Goal: Browse casually

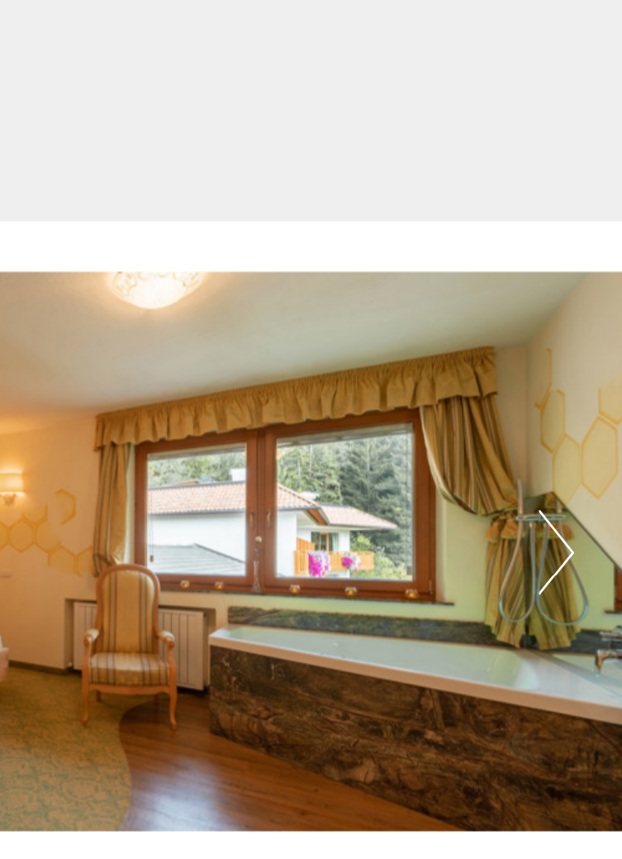
scroll to position [3135, 0]
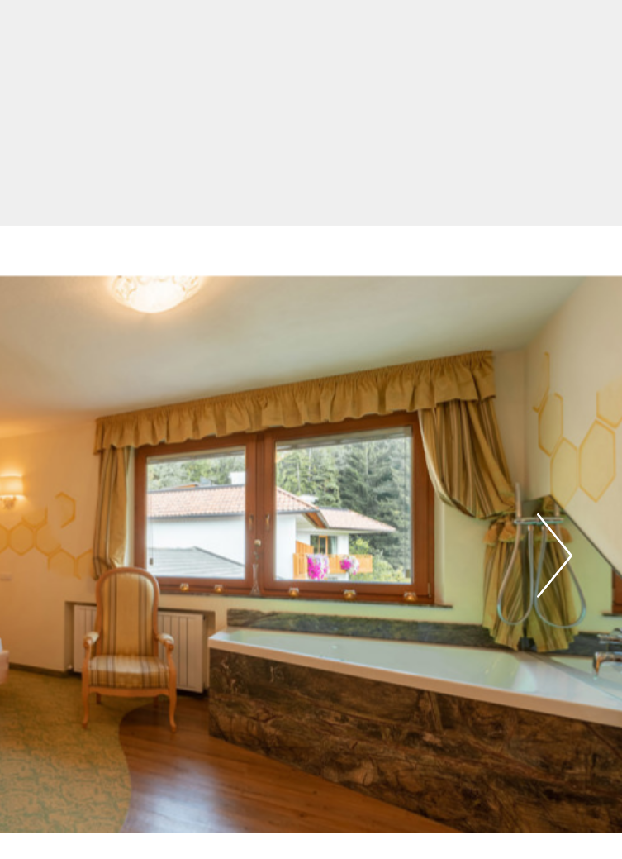
click at [544, 497] on button "Next" at bounding box center [547, 496] width 17 height 41
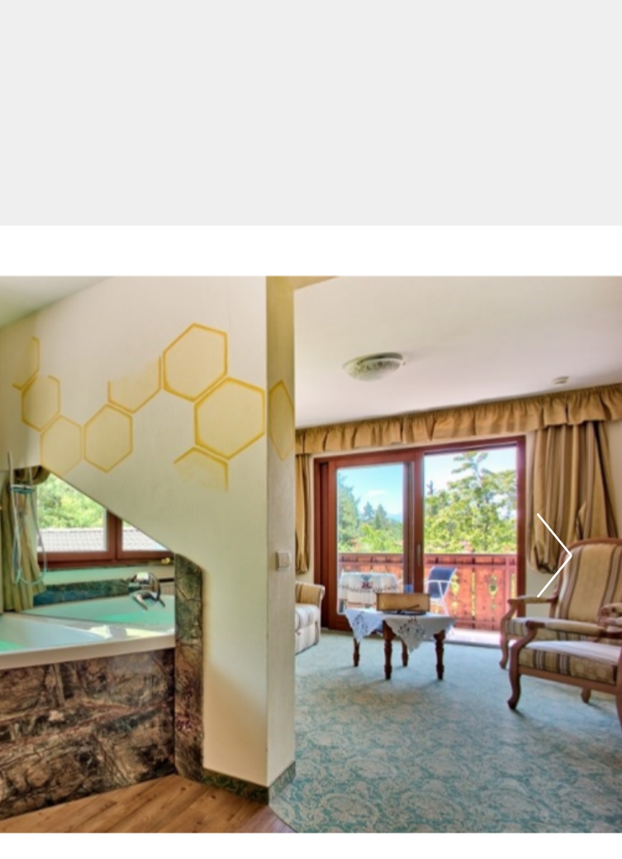
click at [547, 505] on button "Next" at bounding box center [547, 496] width 17 height 41
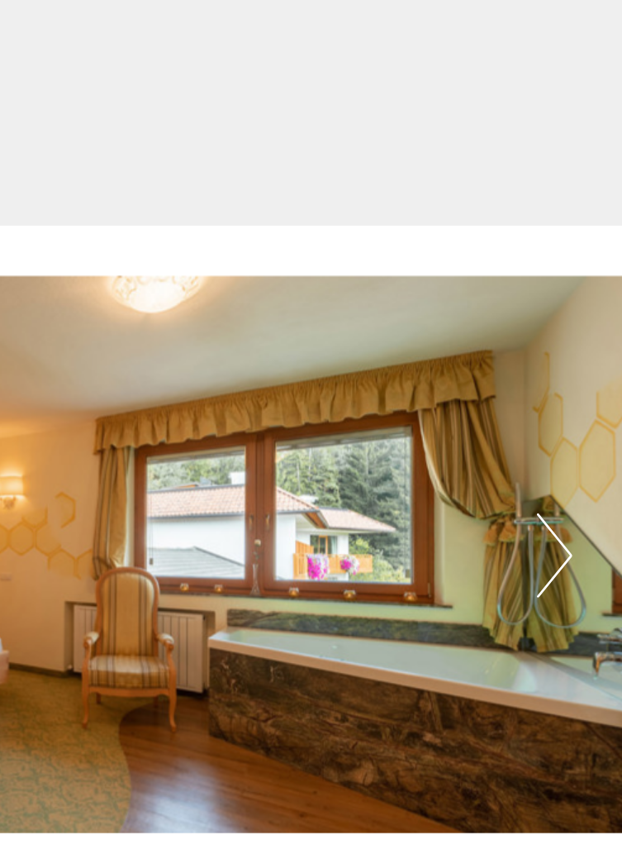
click at [545, 499] on button "Next" at bounding box center [547, 496] width 17 height 41
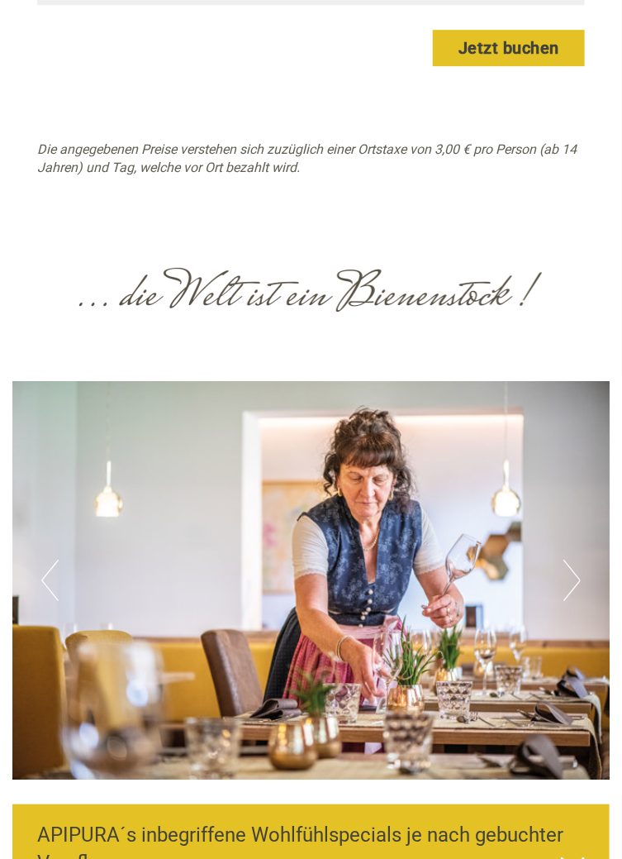
scroll to position [4247, 0]
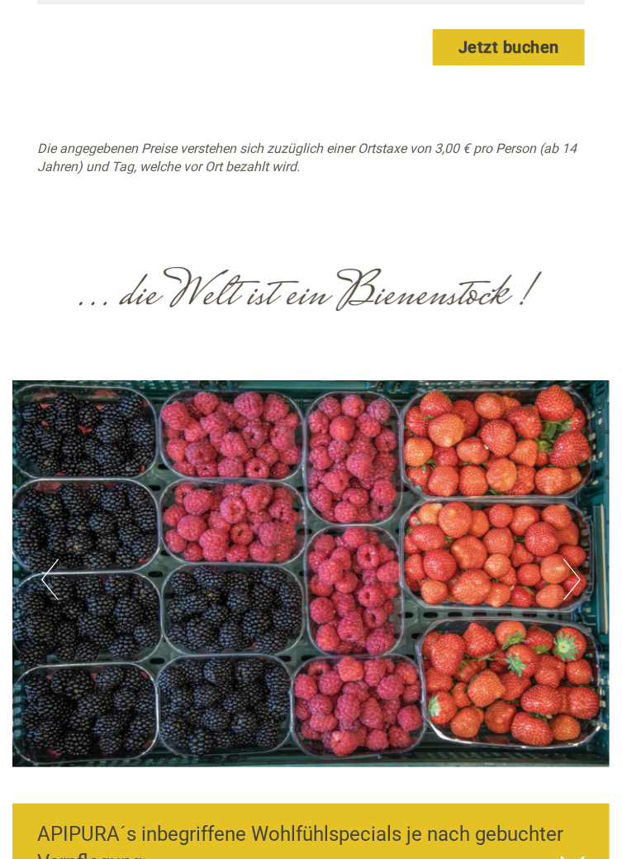
click at [572, 858] on icon at bounding box center [573, 862] width 24 height 28
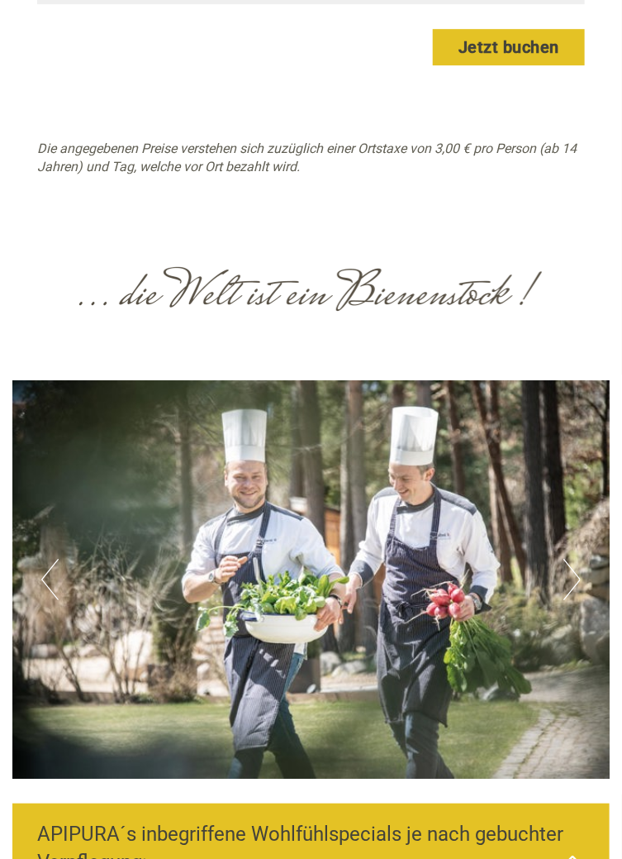
scroll to position [4276, 0]
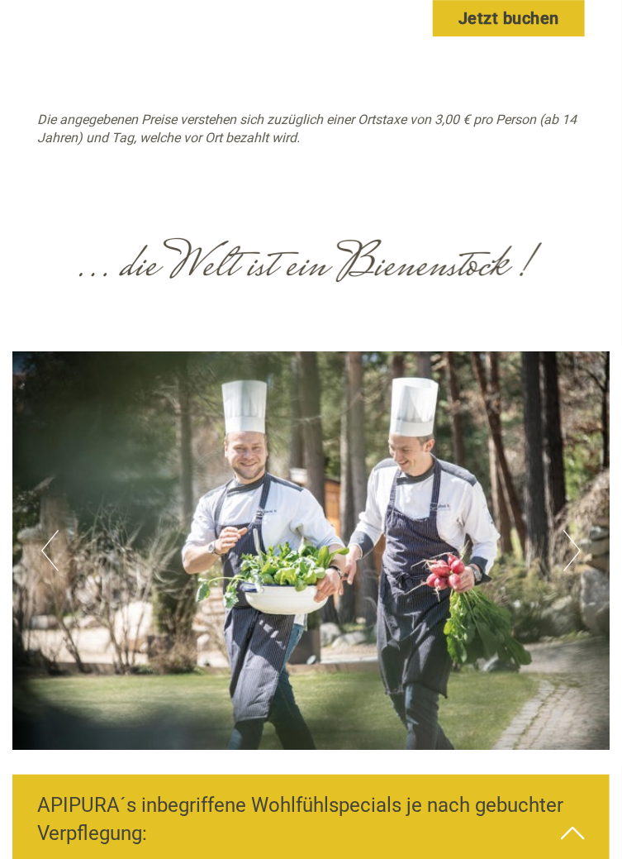
click at [569, 540] on button "Next" at bounding box center [572, 550] width 17 height 41
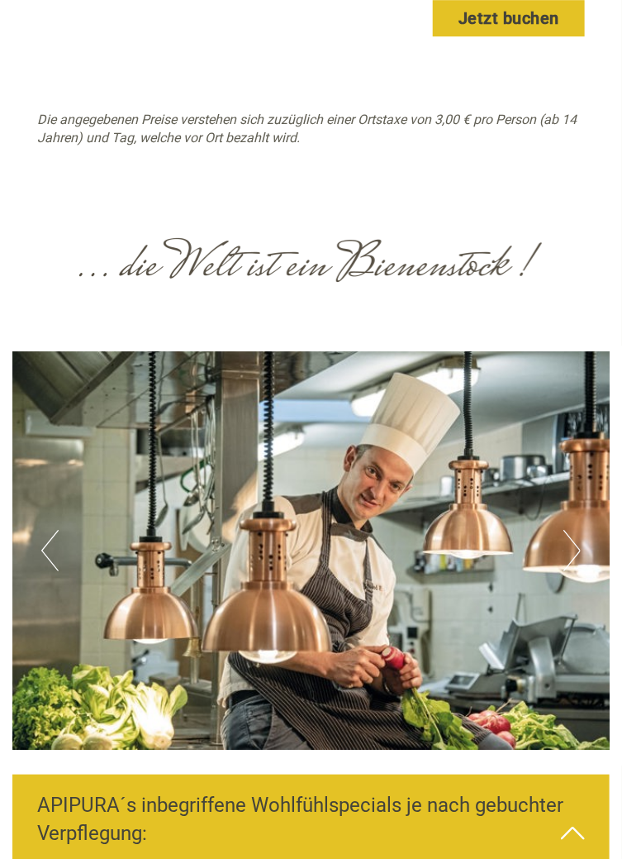
click at [562, 536] on img at bounding box center [311, 550] width 598 height 398
click at [562, 547] on img at bounding box center [311, 550] width 598 height 398
click at [570, 565] on button "Next" at bounding box center [572, 550] width 17 height 41
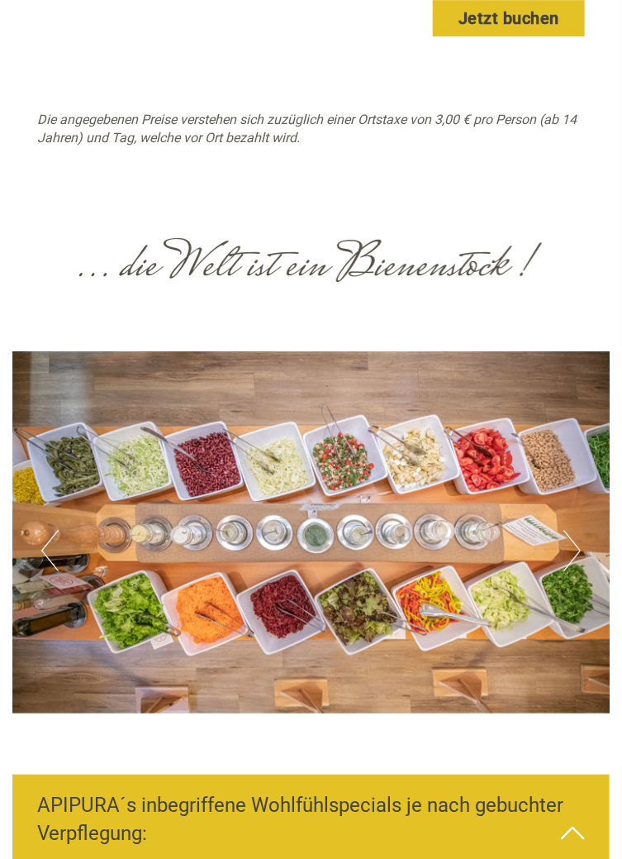
click at [574, 551] on button "Next" at bounding box center [572, 550] width 17 height 41
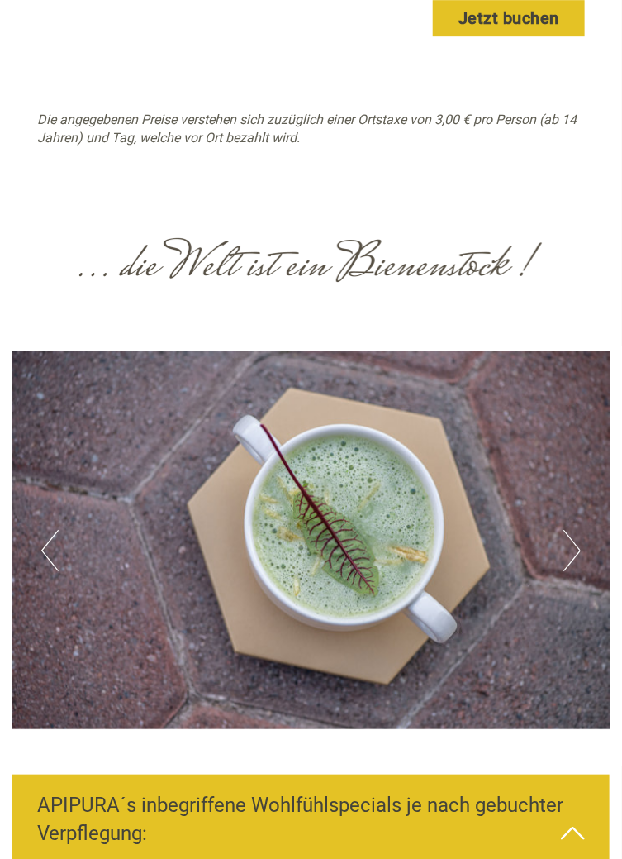
click at [565, 554] on button "Next" at bounding box center [572, 550] width 17 height 41
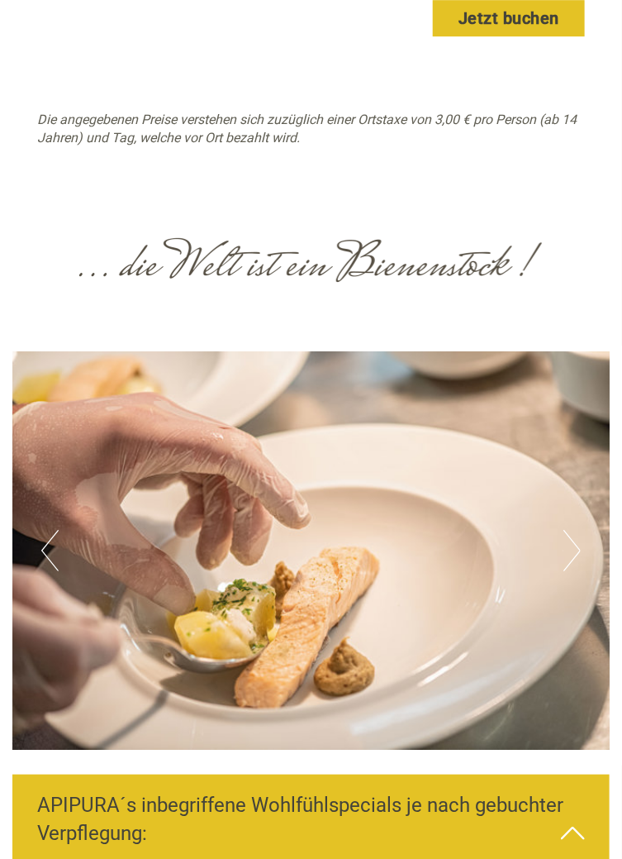
click at [574, 552] on button "Next" at bounding box center [572, 550] width 17 height 41
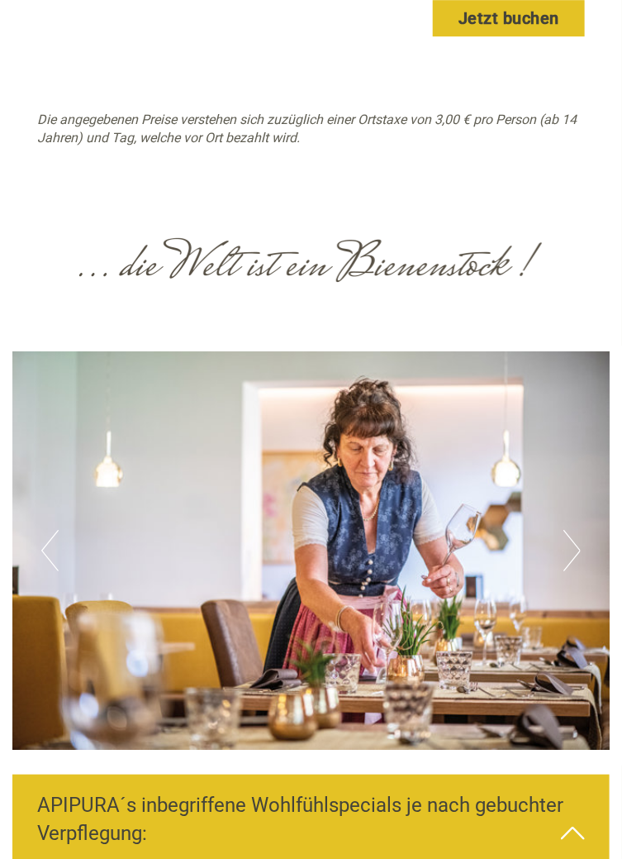
click at [53, 542] on button "Previous" at bounding box center [49, 550] width 17 height 41
click at [598, 488] on img at bounding box center [311, 550] width 598 height 398
click at [564, 540] on button "Next" at bounding box center [572, 550] width 17 height 41
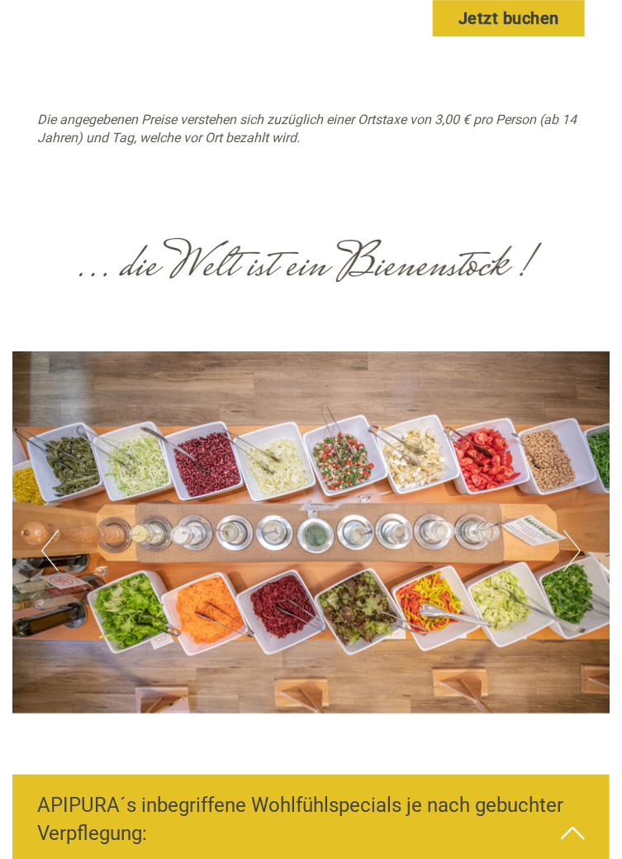
click at [573, 546] on button "Next" at bounding box center [572, 550] width 17 height 41
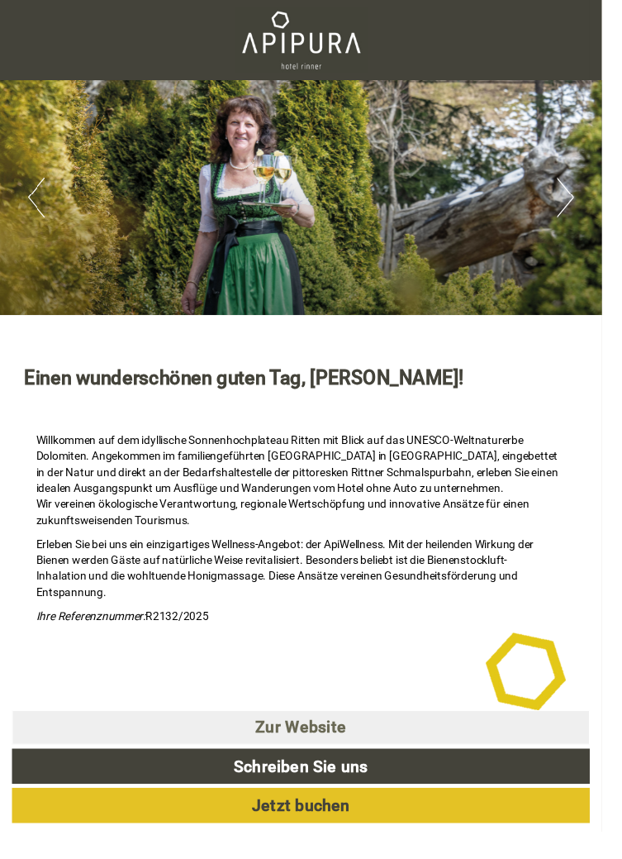
click at [579, 197] on button "Next" at bounding box center [584, 203] width 17 height 41
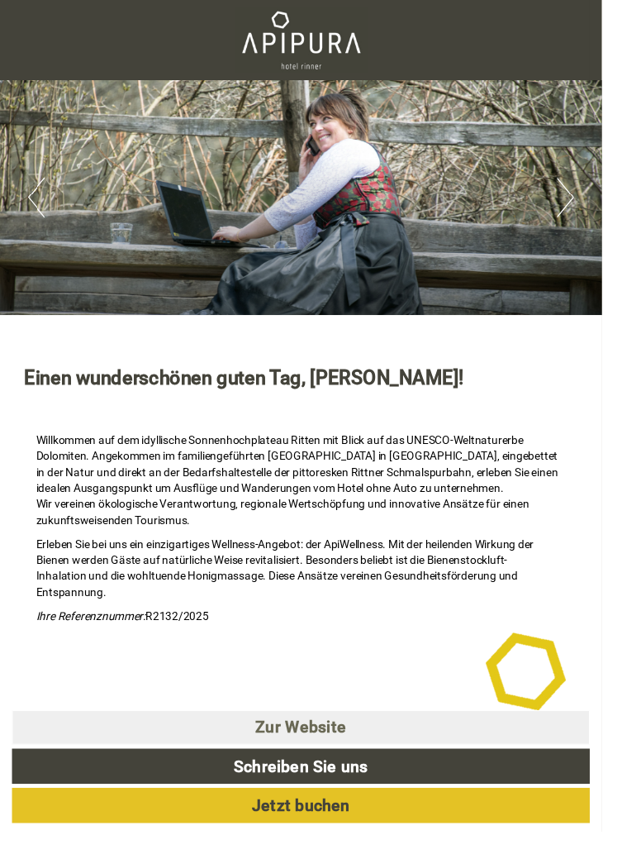
click at [593, 208] on button "Next" at bounding box center [584, 203] width 17 height 41
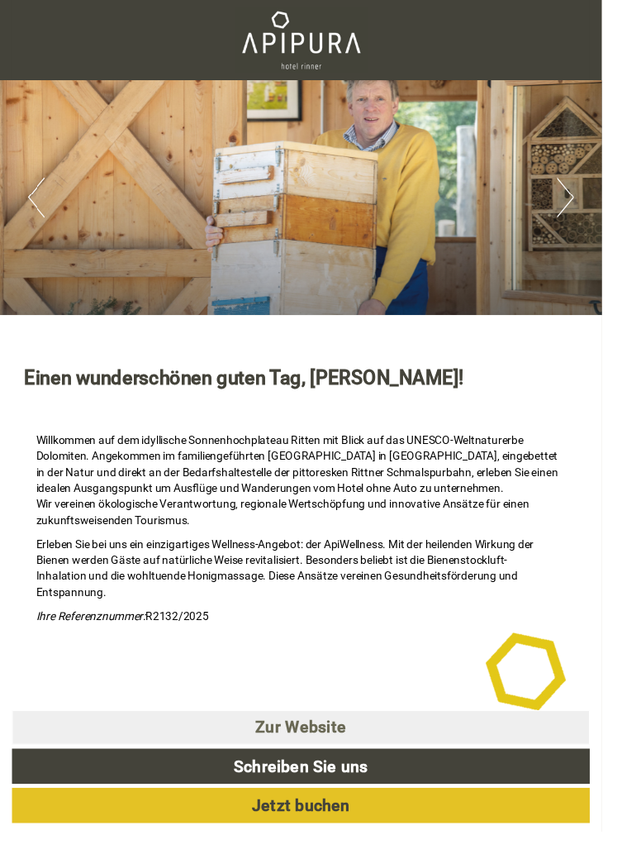
click at [580, 198] on button "Next" at bounding box center [584, 203] width 17 height 41
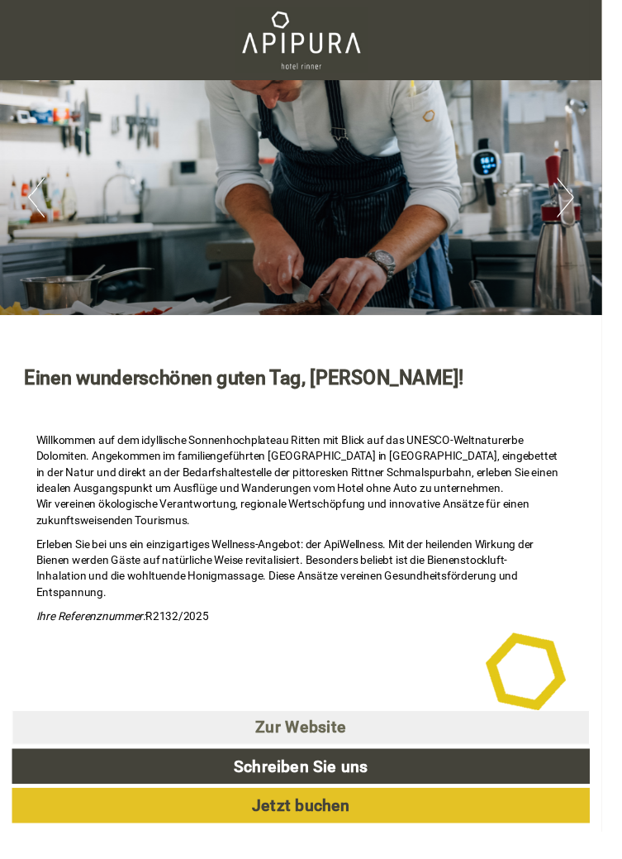
click at [581, 211] on button "Next" at bounding box center [584, 203] width 17 height 41
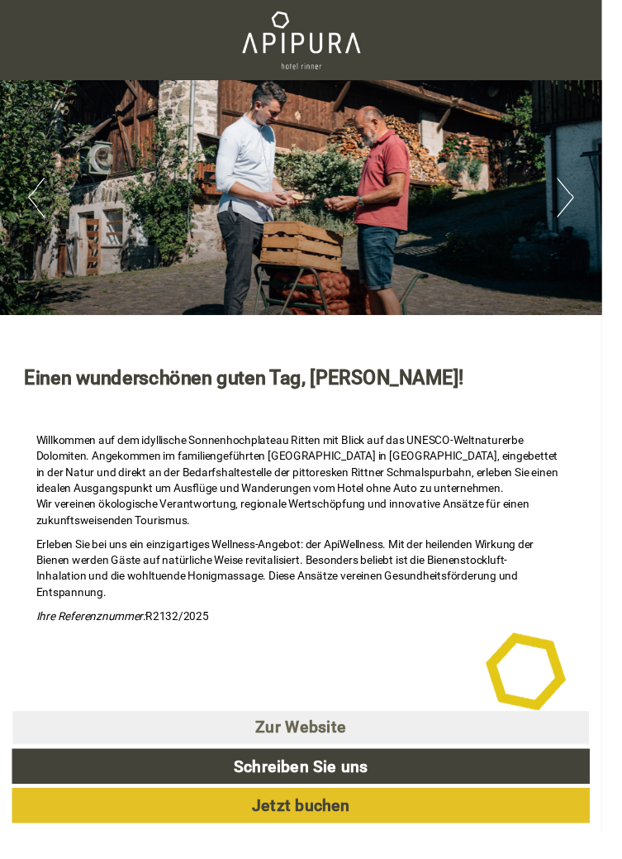
click at [580, 193] on button "Next" at bounding box center [584, 203] width 17 height 41
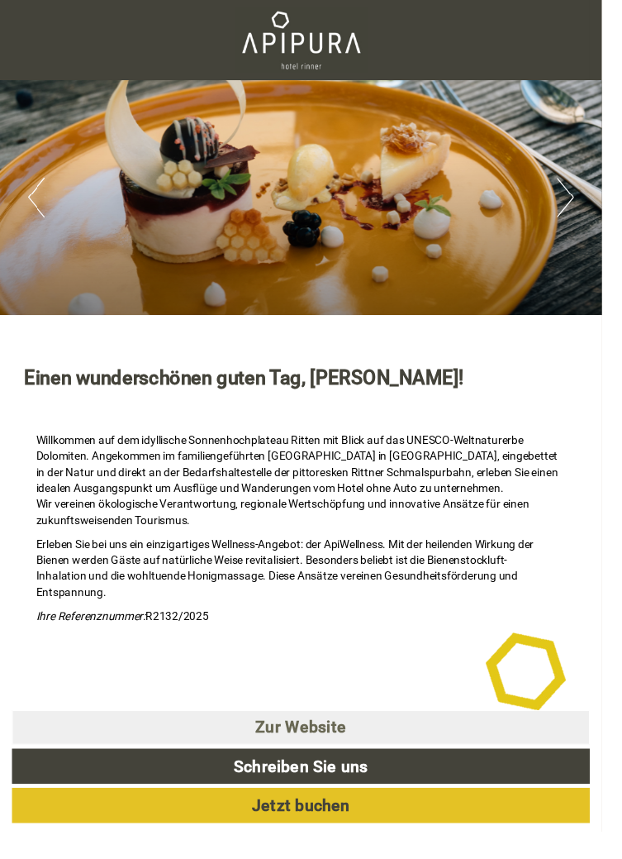
click at [583, 195] on button "Next" at bounding box center [584, 203] width 17 height 41
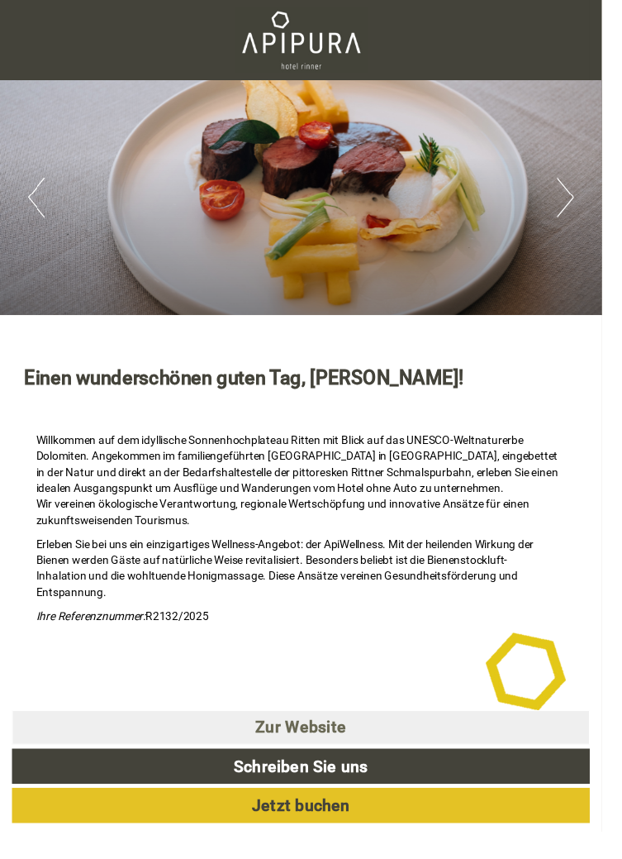
click at [584, 190] on button "Next" at bounding box center [584, 203] width 17 height 41
